Goal: Information Seeking & Learning: Learn about a topic

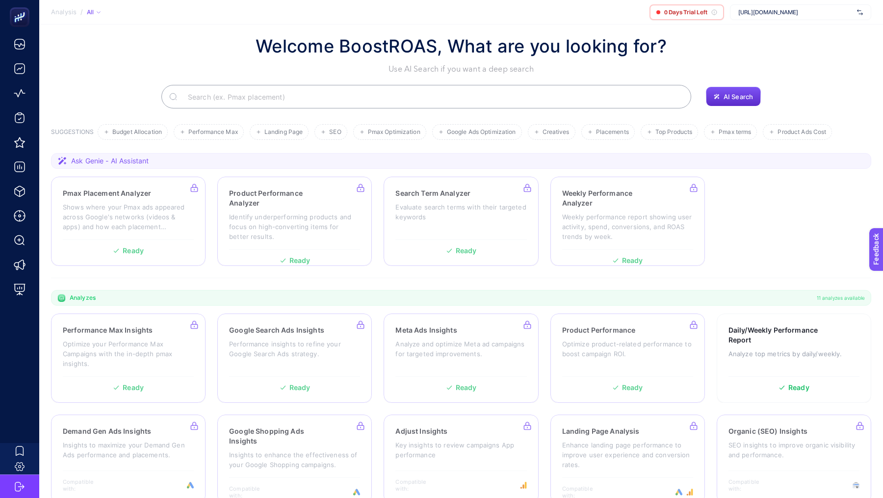
scroll to position [14, 0]
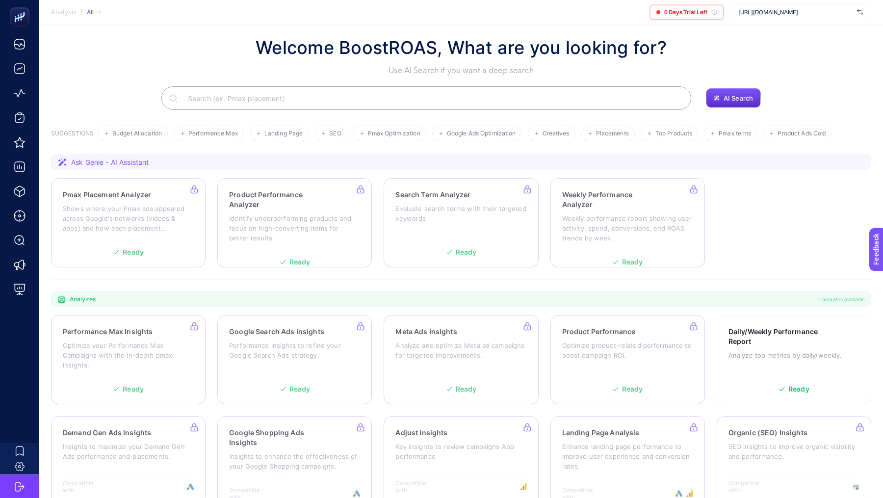
click at [801, 9] on span "[URL][DOMAIN_NAME]" at bounding box center [795, 12] width 115 height 8
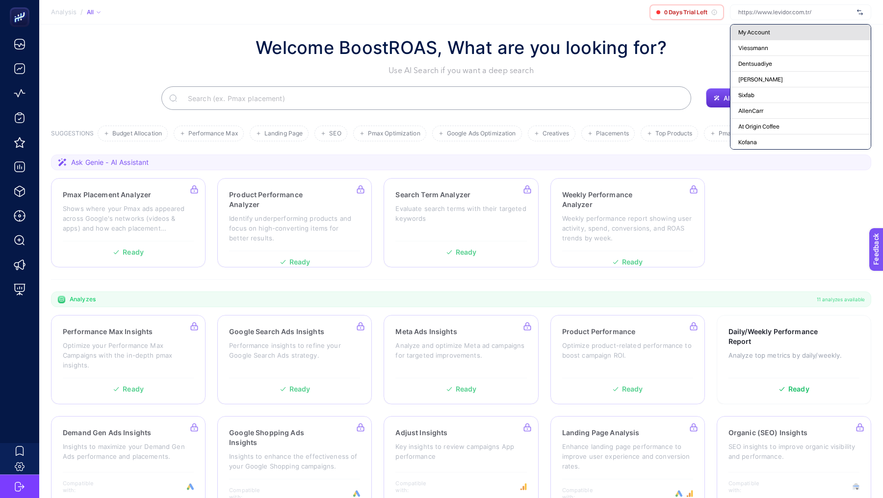
type input "a"
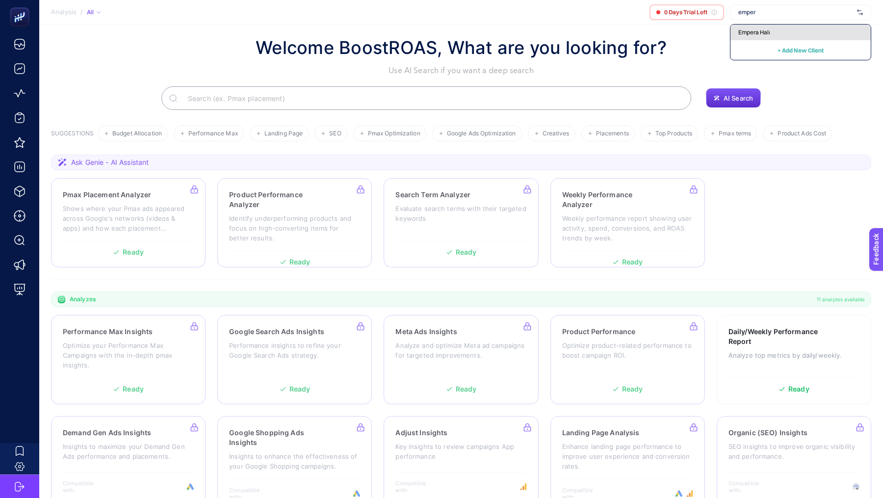
type input "emper"
click at [752, 34] on span "Empera Halı" at bounding box center [754, 32] width 32 height 8
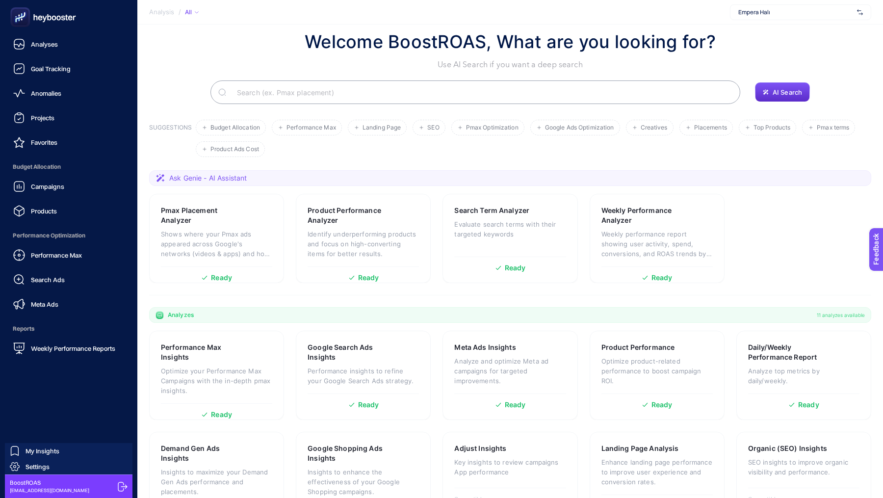
scroll to position [19, 0]
click at [42, 261] on link "Performance Max" at bounding box center [69, 255] width 122 height 20
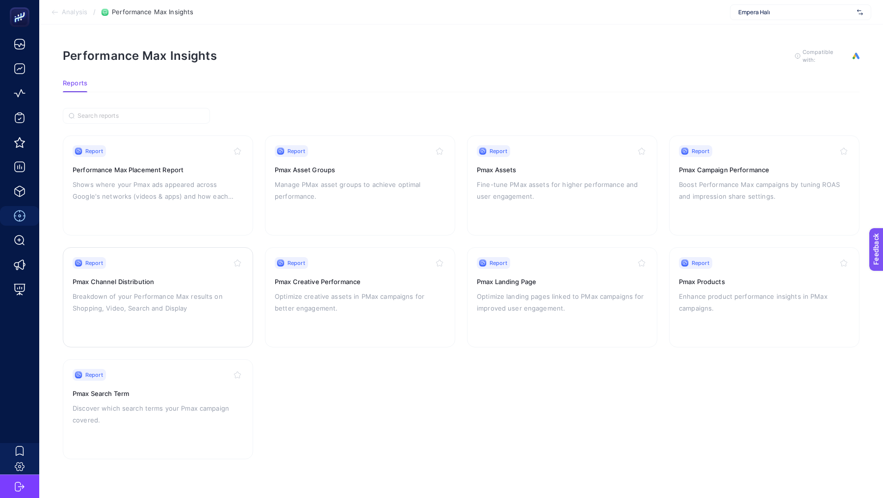
click at [99, 298] on p "Breakdown of your Performance Max results on Shopping, Video, Search and Display" at bounding box center [158, 302] width 171 height 24
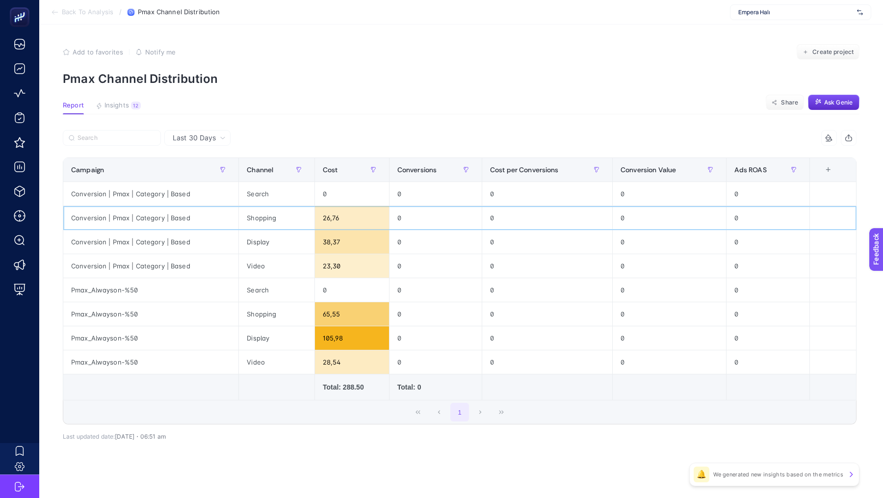
click at [259, 220] on div "Shopping" at bounding box center [277, 218] width 76 height 24
click at [258, 242] on div "Display" at bounding box center [277, 242] width 76 height 24
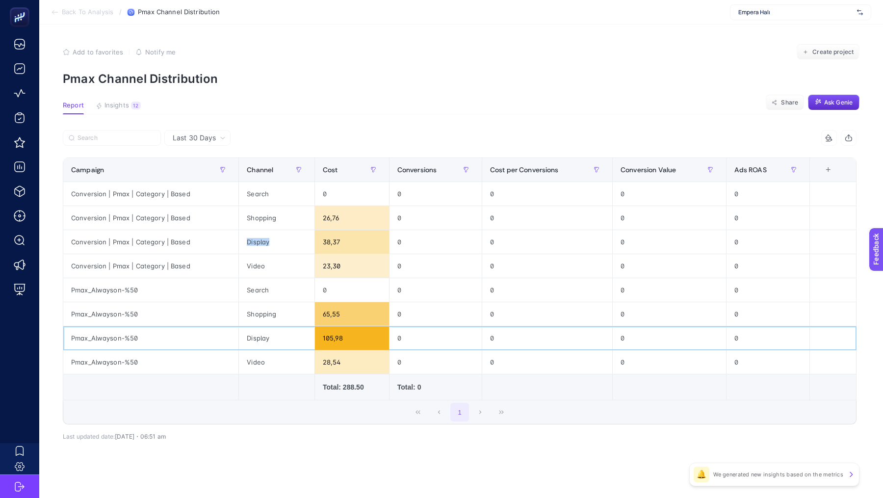
click at [260, 334] on div "Display" at bounding box center [277, 338] width 76 height 24
click at [276, 317] on div "Shopping" at bounding box center [277, 314] width 76 height 24
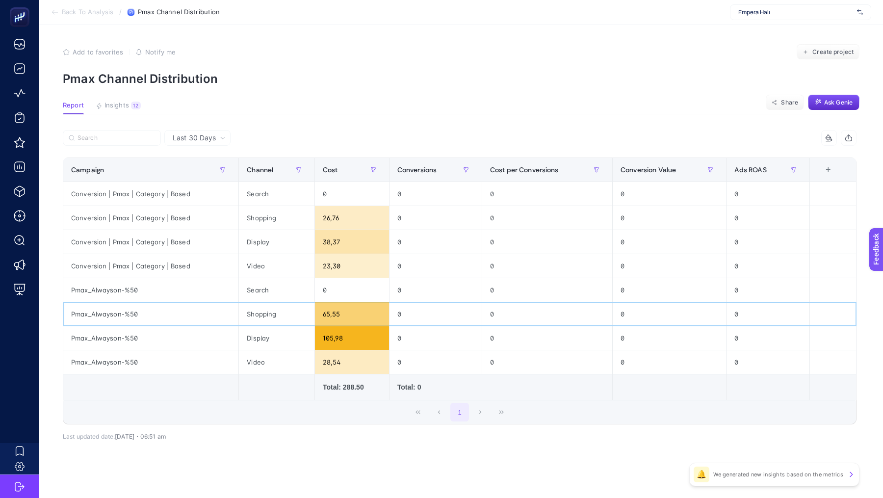
click at [268, 322] on div "Shopping" at bounding box center [277, 314] width 76 height 24
